Goal: Find contact information: Find contact information

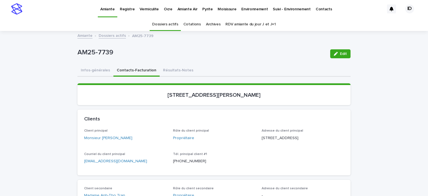
click at [241, 10] on p "Environnement" at bounding box center [254, 6] width 26 height 12
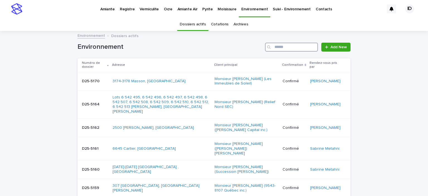
click at [281, 48] on input "Search" at bounding box center [291, 47] width 53 height 9
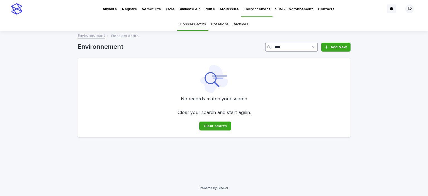
type input "****"
click at [242, 24] on link "Archives" at bounding box center [241, 24] width 15 height 13
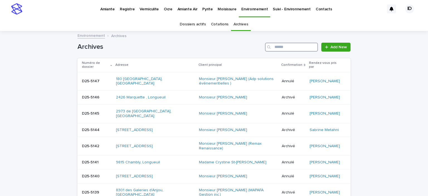
click at [281, 48] on input "Search" at bounding box center [291, 47] width 53 height 9
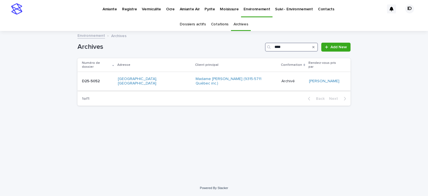
type input "****"
click at [209, 80] on td "Madame Sabine Neuman (9315-5711 Québec inc.)" at bounding box center [236, 81] width 86 height 19
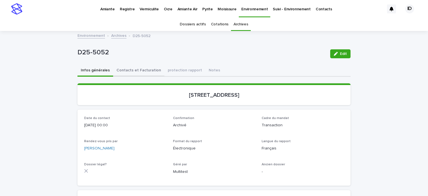
click at [139, 70] on button "Contacts et Facturation" at bounding box center [138, 71] width 51 height 12
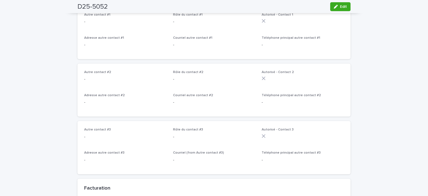
scroll to position [473, 0]
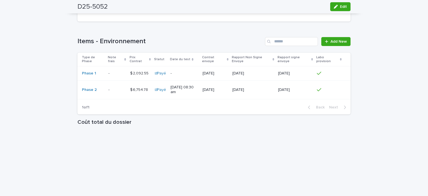
click at [134, 81] on td "$ 2,092.55 $ 2,092.55" at bounding box center [140, 73] width 25 height 14
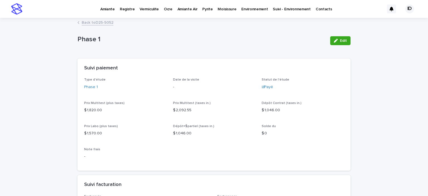
click at [149, 9] on p "Vermiculite" at bounding box center [149, 6] width 19 height 12
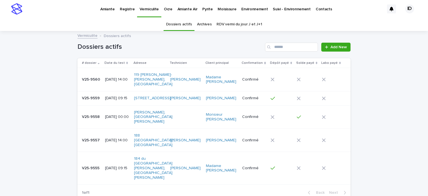
click at [105, 8] on p "Amiante" at bounding box center [107, 6] width 14 height 12
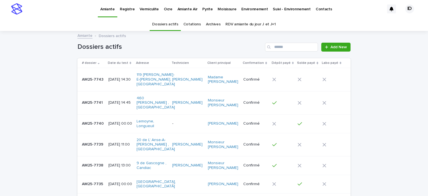
click at [106, 84] on td "2025-08-19 14:30" at bounding box center [120, 79] width 28 height 23
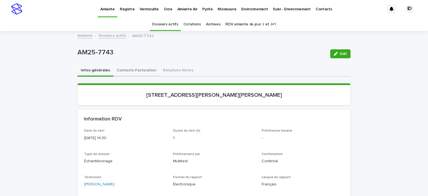
click at [123, 69] on button "Contacts-Facturation" at bounding box center [136, 71] width 46 height 12
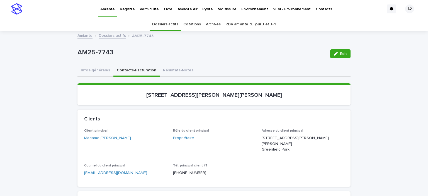
click at [147, 9] on p "Vermiculite" at bounding box center [149, 6] width 19 height 12
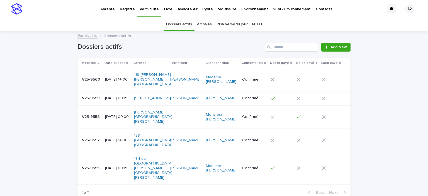
click at [119, 84] on td "2025-08-19 14:00" at bounding box center [117, 79] width 29 height 23
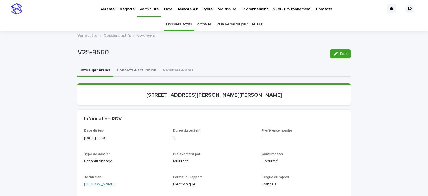
click at [140, 71] on button "Contacts-Facturation" at bounding box center [136, 71] width 46 height 12
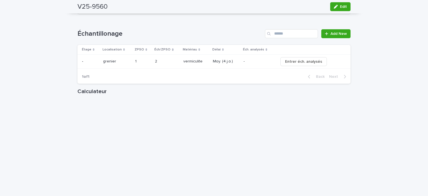
scroll to position [613, 0]
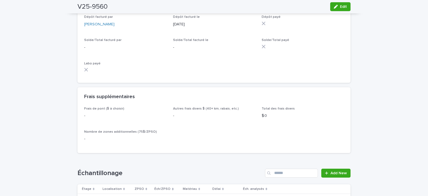
scroll to position [446, 0]
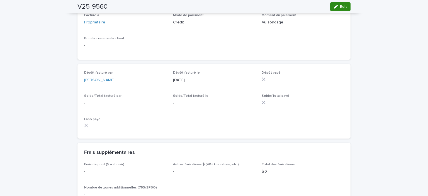
click at [337, 8] on div "button" at bounding box center [337, 7] width 6 height 4
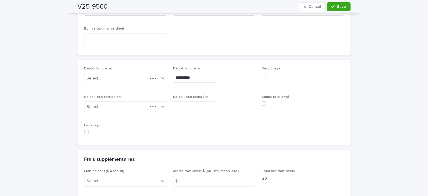
scroll to position [486, 0]
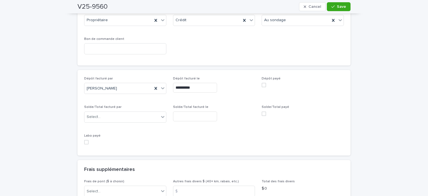
click at [262, 83] on span at bounding box center [264, 85] width 4 height 4
drag, startPoint x: 333, startPoint y: 7, endPoint x: 187, endPoint y: 59, distance: 155.5
click at [333, 7] on div "button" at bounding box center [334, 7] width 6 height 4
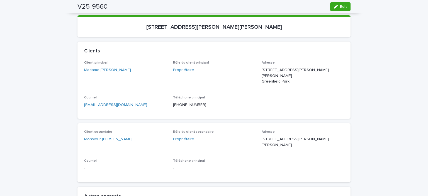
scroll to position [40, 0]
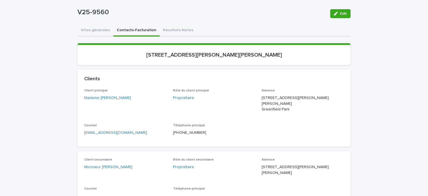
click at [104, 133] on link "[EMAIL_ADDRESS][DOMAIN_NAME]" at bounding box center [115, 133] width 63 height 4
drag, startPoint x: 132, startPoint y: 132, endPoint x: 77, endPoint y: 137, distance: 54.6
click at [77, 137] on div "Client principal Madame [PERSON_NAME] Rôle du client principal Propriétaire Adr…" at bounding box center [213, 118] width 273 height 58
copy link "[EMAIL_ADDRESS][DOMAIN_NAME]"
